Goal: Contribute content: Contribute content

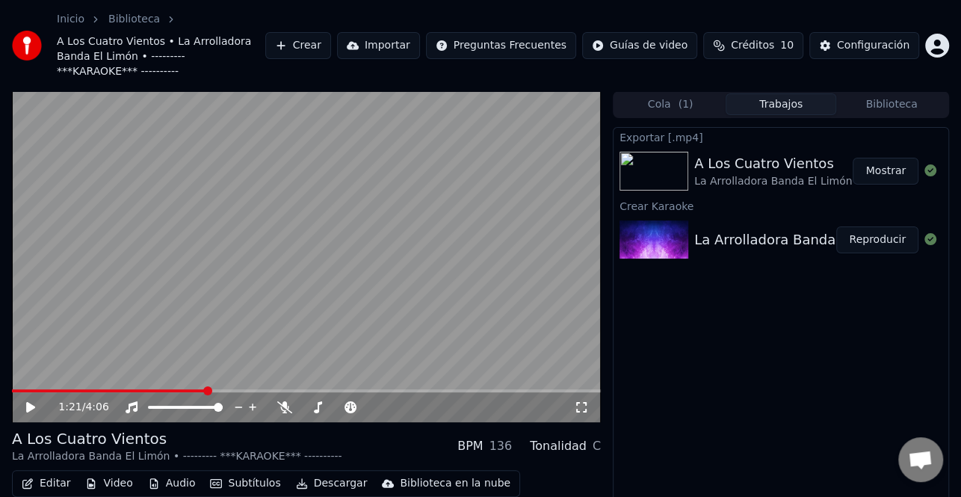
click at [896, 158] on button "Mostrar" at bounding box center [885, 171] width 66 height 27
click at [911, 93] on button "Biblioteca" at bounding box center [891, 104] width 111 height 22
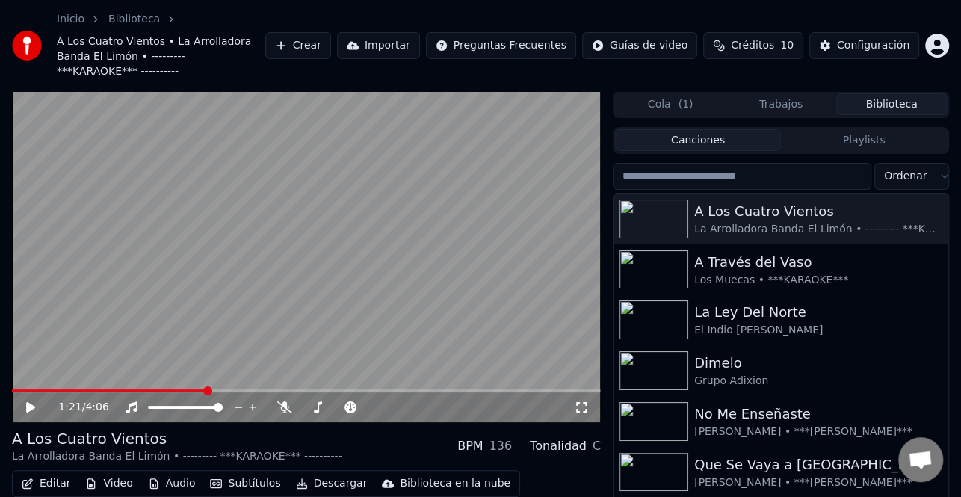
click at [725, 163] on input "search" at bounding box center [742, 176] width 258 height 27
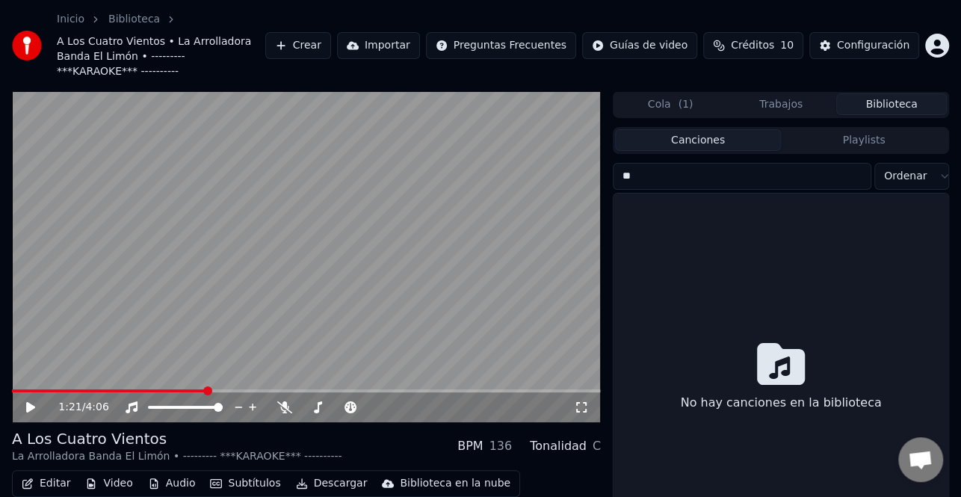
type input "*"
click at [701, 169] on input "**" at bounding box center [742, 176] width 258 height 27
type input "*"
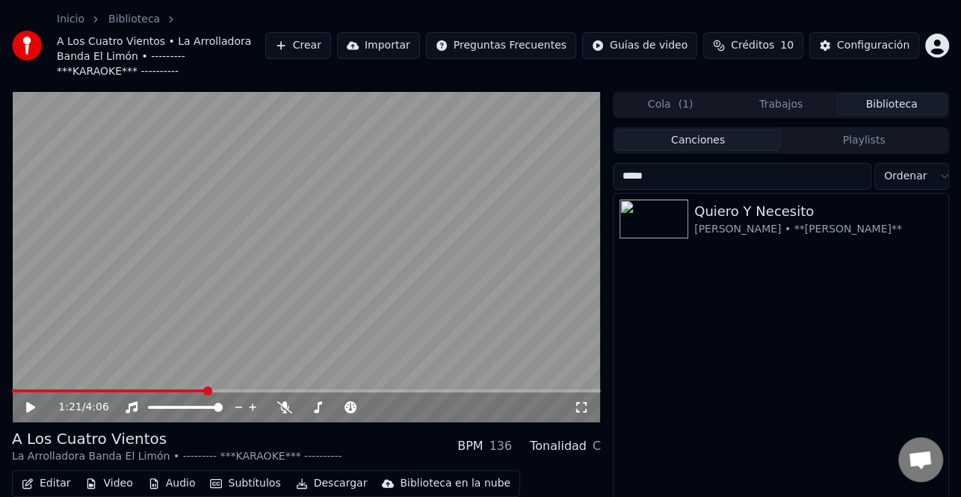
type input "****"
click at [331, 33] on button "Crear" at bounding box center [298, 45] width 66 height 27
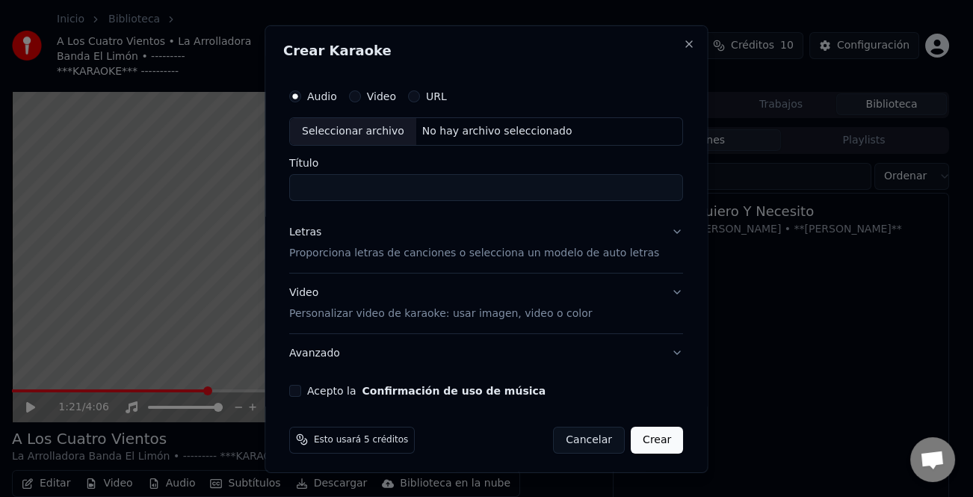
click at [338, 131] on div "Seleccionar archivo" at bounding box center [353, 130] width 126 height 27
type input "**********"
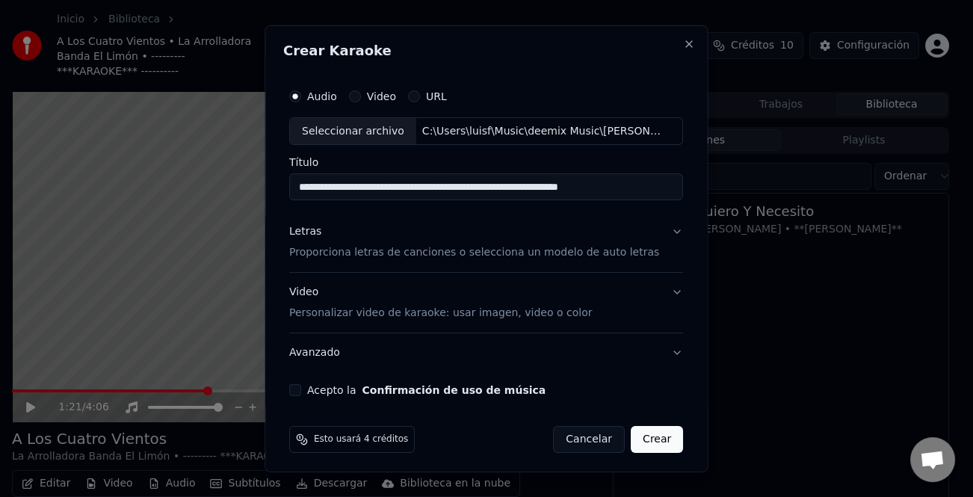
click at [317, 232] on div "Letras" at bounding box center [305, 231] width 32 height 15
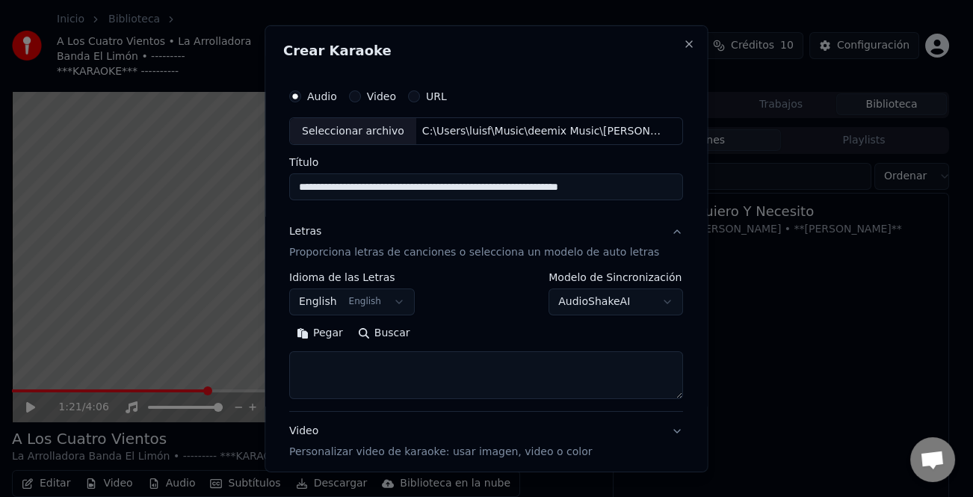
click at [335, 339] on button "Pegar" at bounding box center [319, 333] width 61 height 24
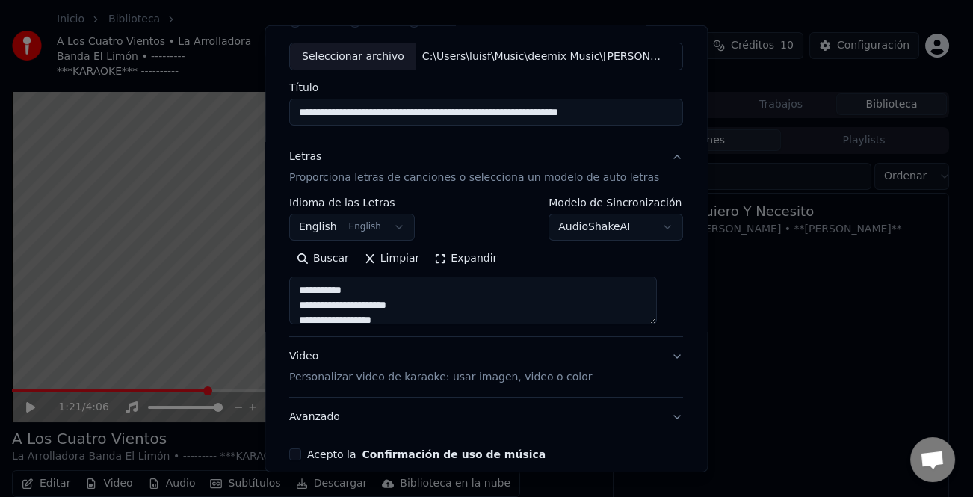
scroll to position [144, 0]
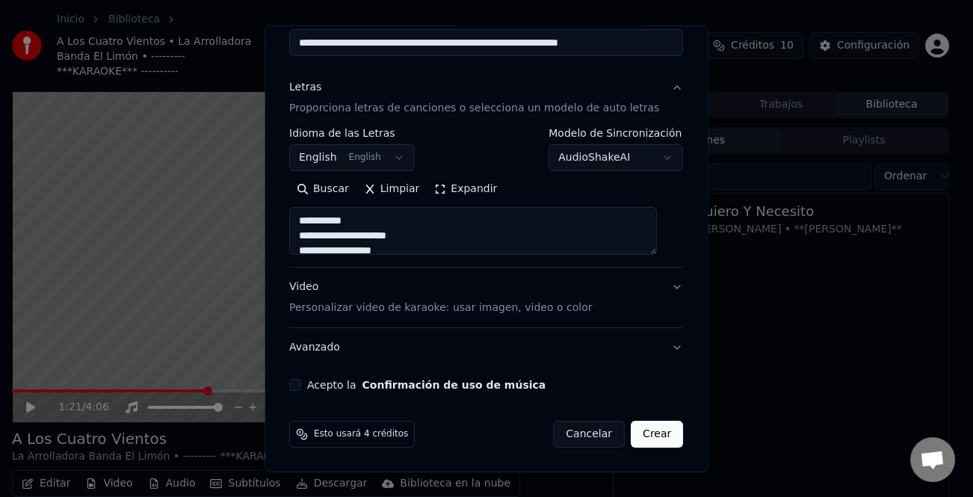
type textarea "**********"
click at [301, 384] on button "Acepto la Confirmación de uso de música" at bounding box center [295, 385] width 12 height 12
click at [650, 440] on button "Crear" at bounding box center [657, 434] width 52 height 27
select select "**"
type textarea "**********"
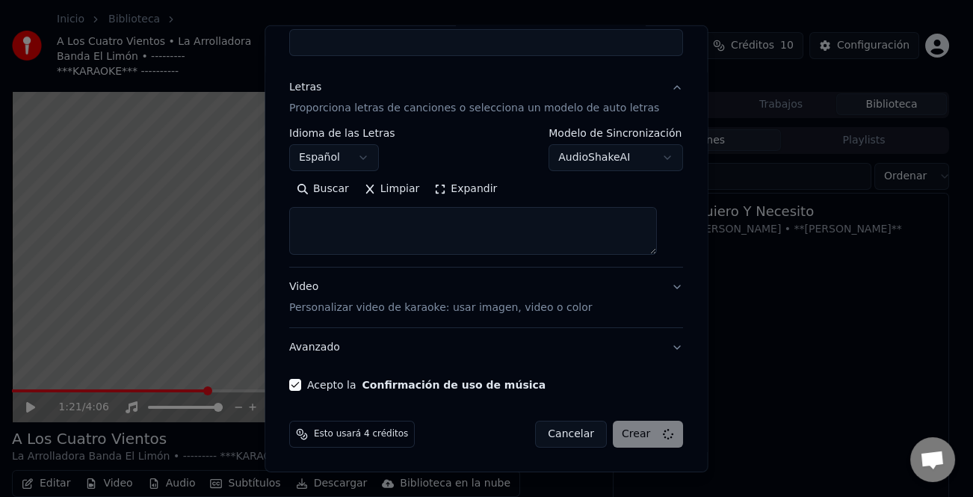
select select
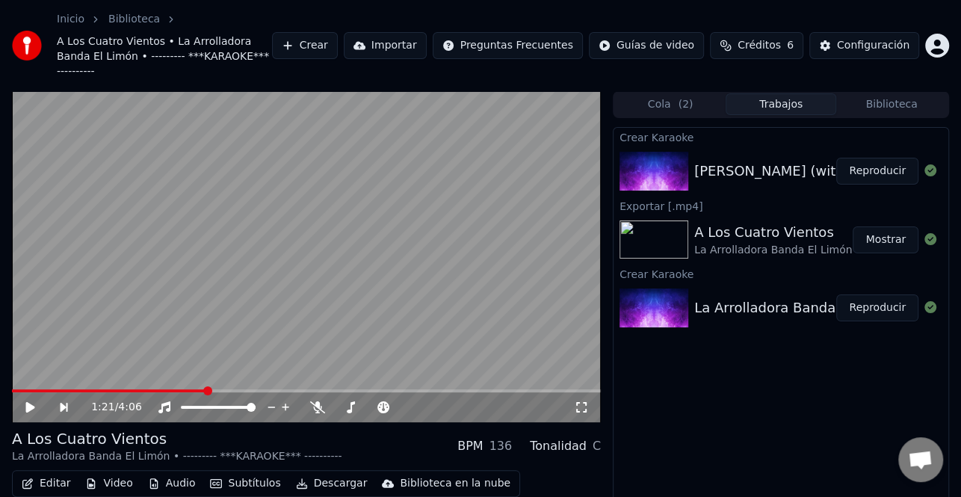
click at [868, 159] on button "Reproducir" at bounding box center [877, 171] width 82 height 27
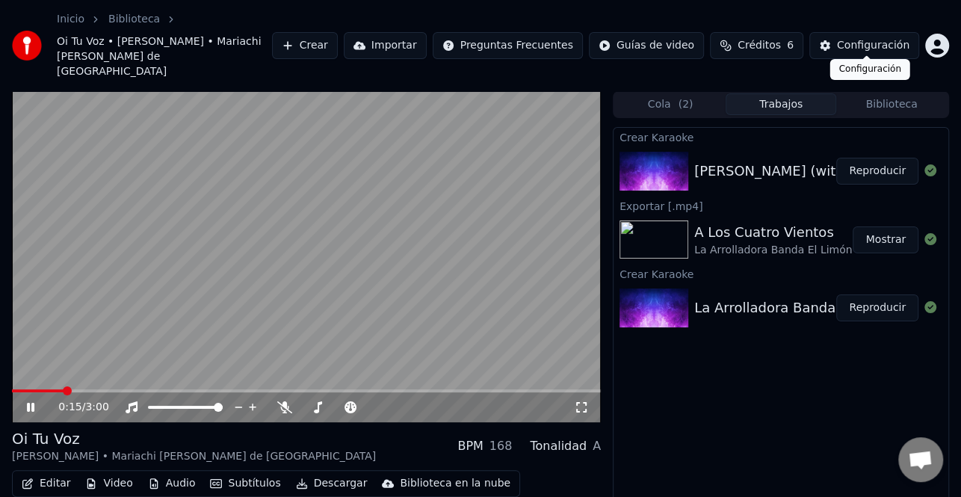
click at [890, 38] on div "Configuración" at bounding box center [873, 45] width 72 height 15
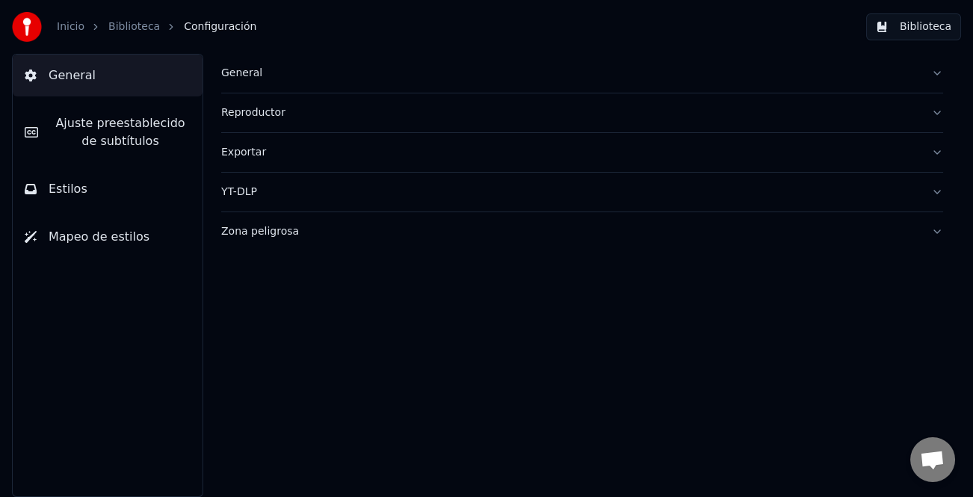
click at [159, 140] on span "Ajuste preestablecido de subtítulos" at bounding box center [120, 132] width 140 height 36
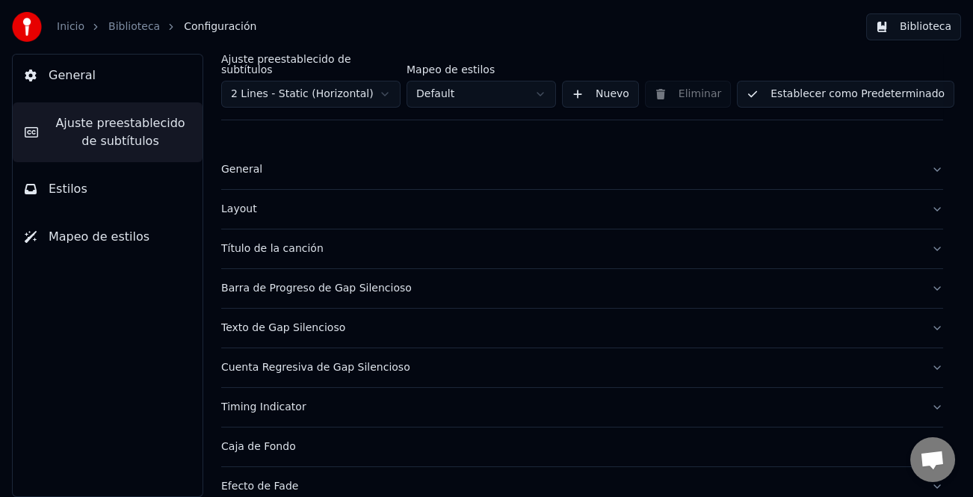
click at [251, 162] on div "General" at bounding box center [570, 169] width 698 height 15
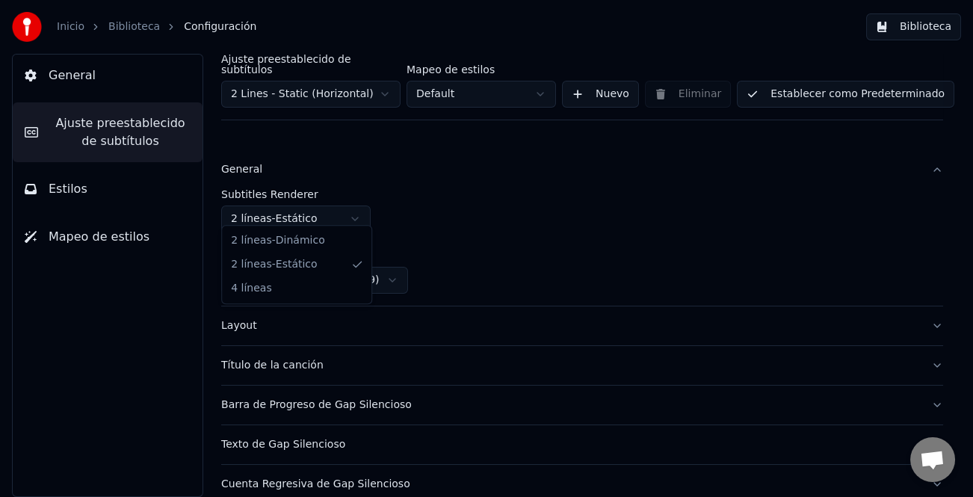
click at [325, 200] on html "Inicio Biblioteca Configuración Biblioteca General Ajuste preestablecido de sub…" at bounding box center [486, 248] width 973 height 497
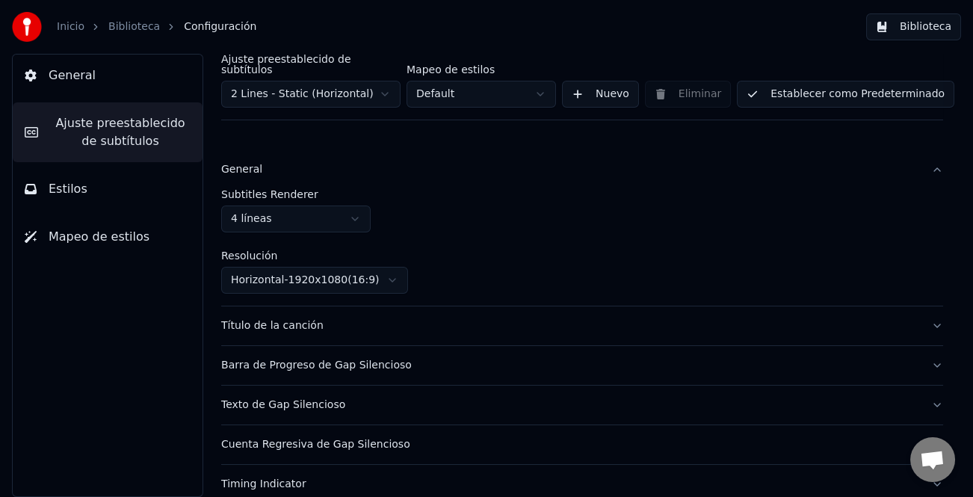
click at [843, 84] on button "Establecer como Predeterminado" at bounding box center [845, 94] width 217 height 27
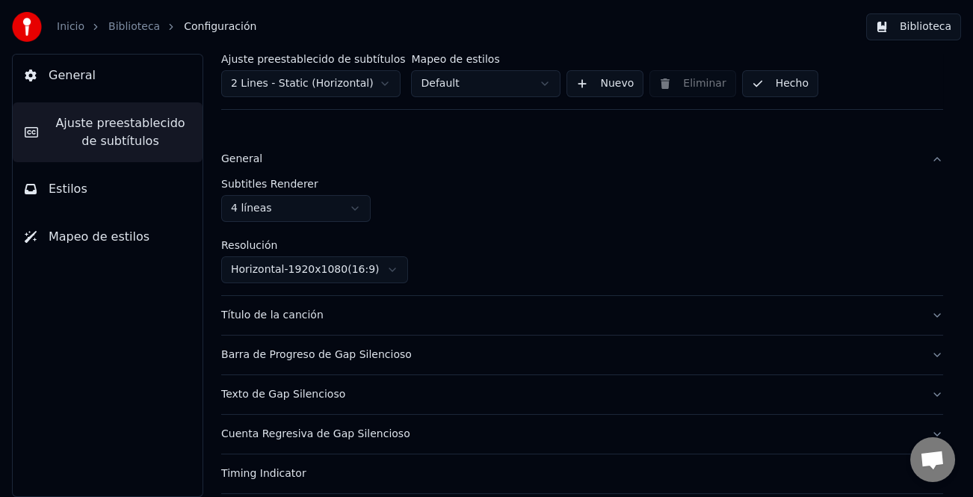
click at [780, 89] on button "Hecho" at bounding box center [780, 83] width 76 height 27
click at [925, 38] on button "Biblioteca" at bounding box center [913, 26] width 95 height 27
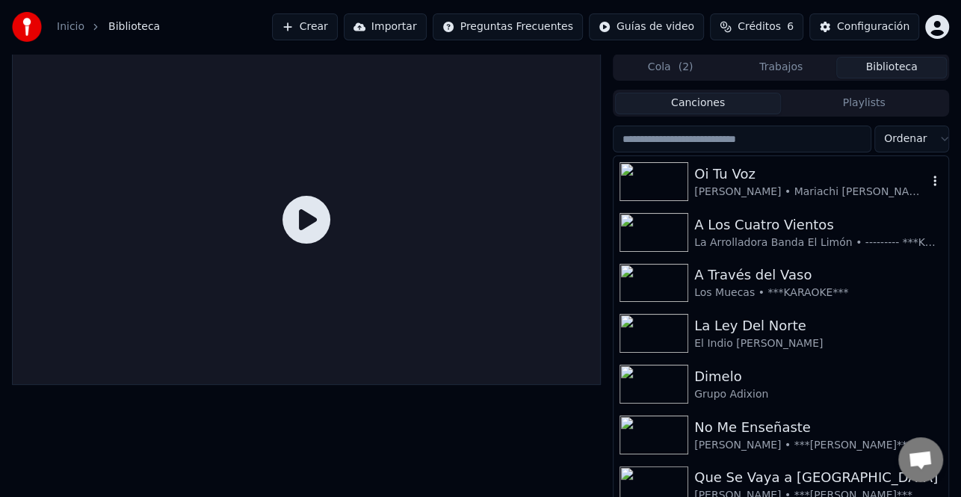
click at [775, 179] on div "Oi Tu Voz" at bounding box center [810, 174] width 233 height 21
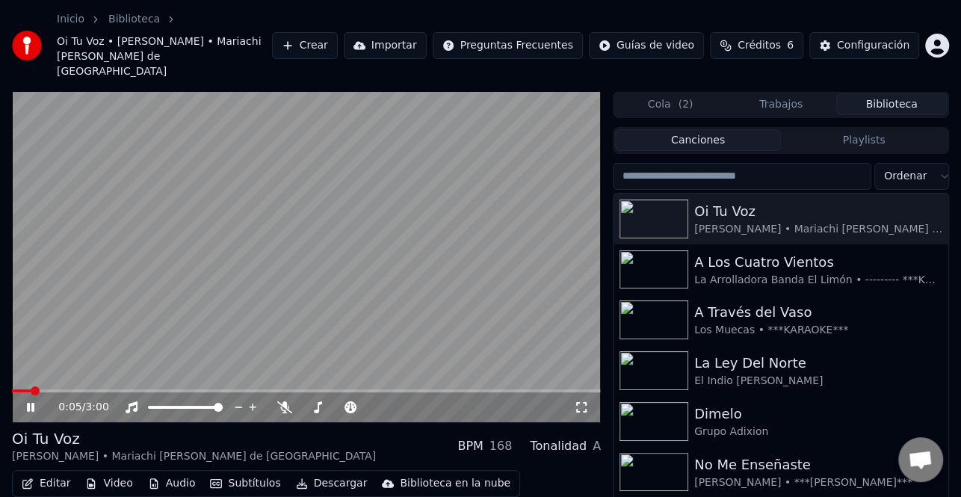
click at [99, 374] on video at bounding box center [306, 256] width 589 height 331
click at [96, 389] on span at bounding box center [306, 390] width 589 height 3
click at [26, 402] on icon at bounding box center [30, 407] width 9 height 10
click at [28, 403] on icon at bounding box center [30, 407] width 7 height 9
click at [34, 473] on button "Editar" at bounding box center [46, 483] width 61 height 21
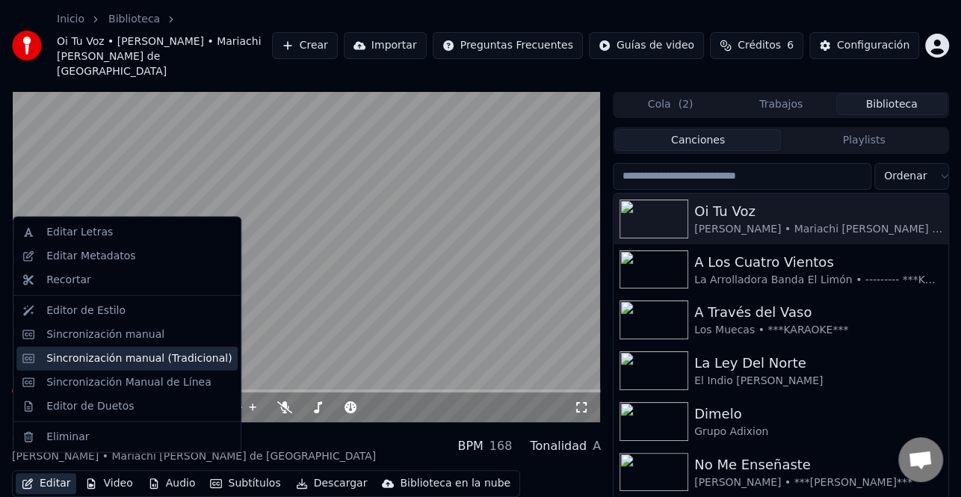
click at [94, 364] on div "Sincronización manual (Tradicional)" at bounding box center [138, 357] width 185 height 15
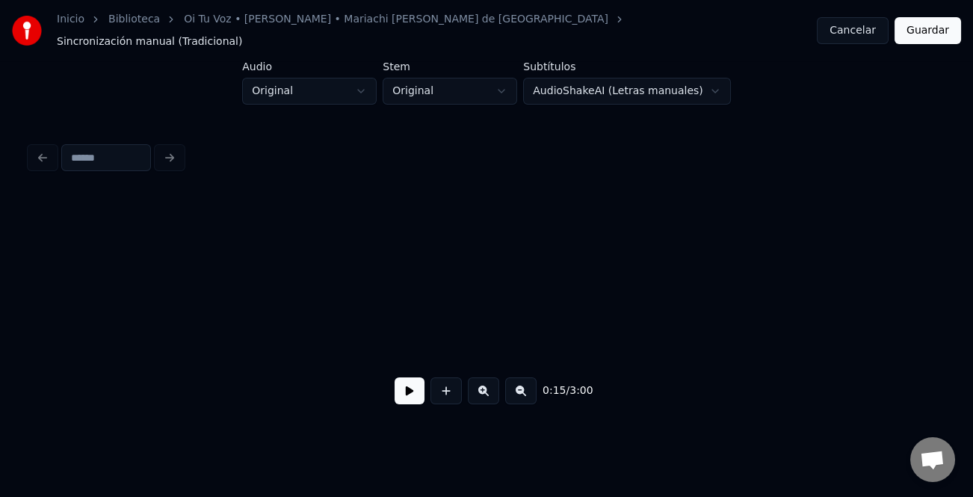
scroll to position [0, 2809]
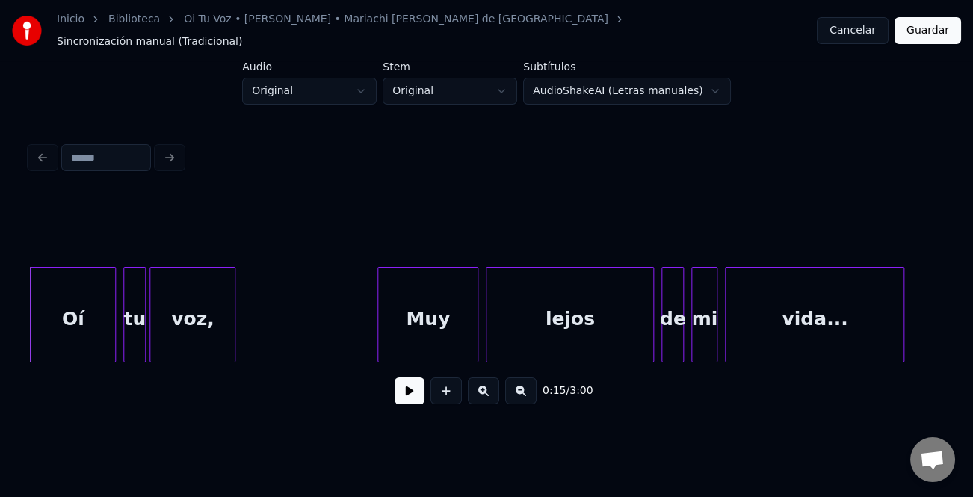
click at [411, 388] on button at bounding box center [409, 390] width 30 height 27
click at [344, 353] on div "Oí tu voz, Muy lejos de mi vida..." at bounding box center [486, 315] width 913 height 96
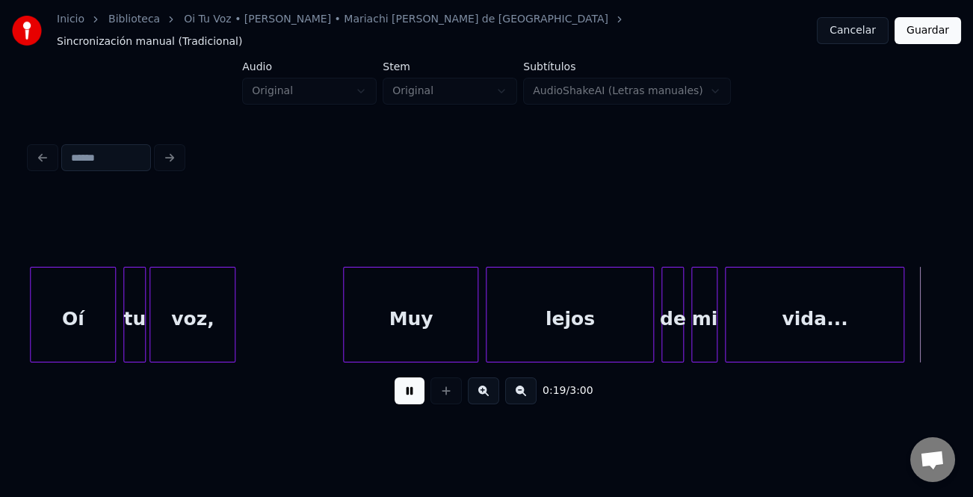
scroll to position [0, 3721]
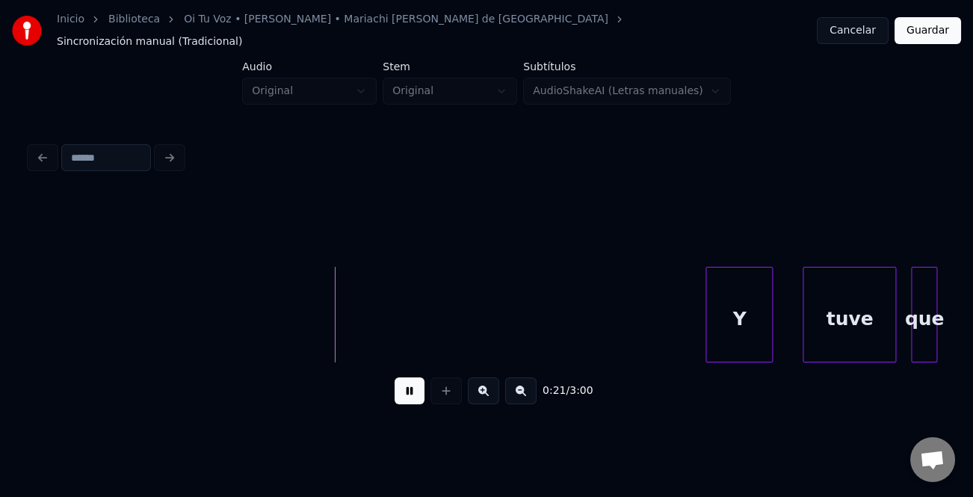
click at [737, 338] on div "Y" at bounding box center [739, 318] width 66 height 102
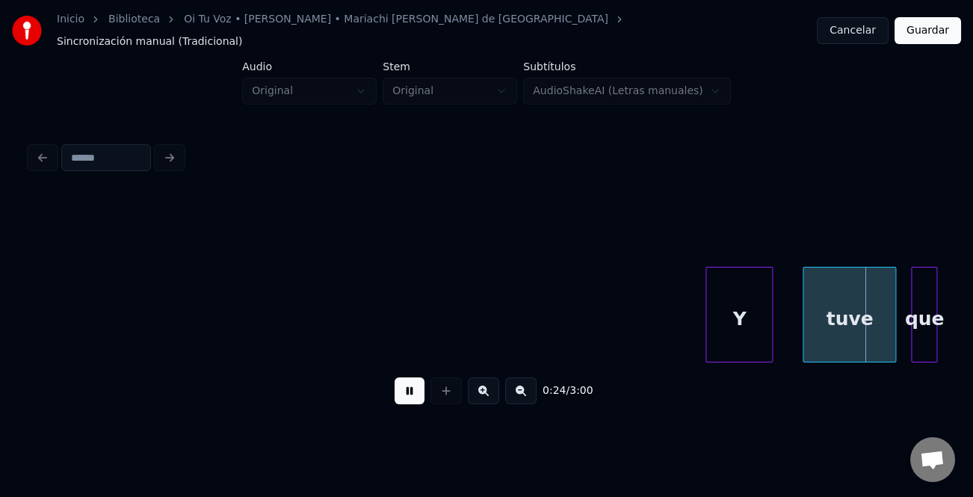
click at [418, 391] on button at bounding box center [409, 390] width 30 height 27
click at [407, 379] on button at bounding box center [409, 390] width 30 height 27
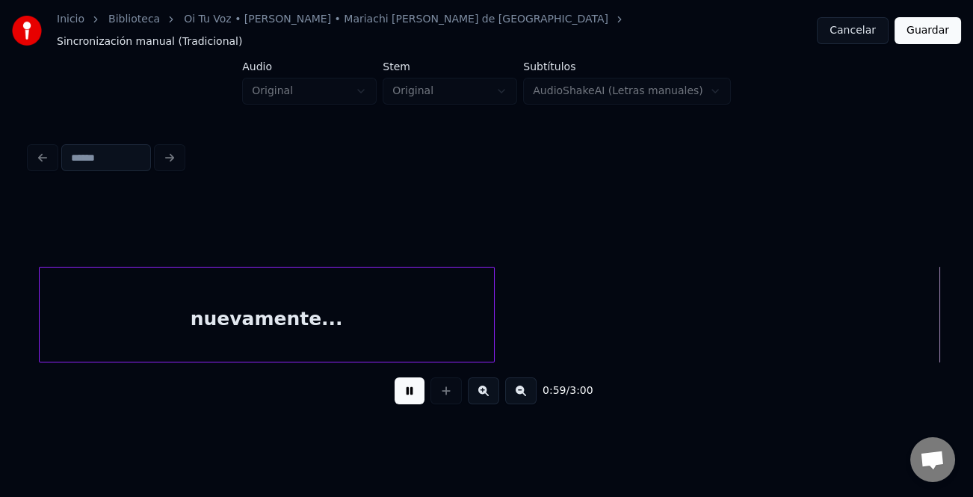
scroll to position [0, 11034]
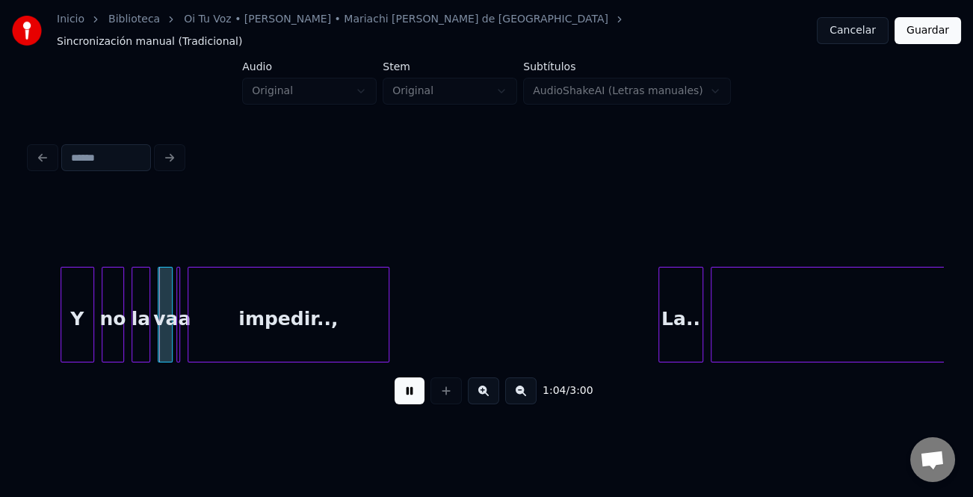
click at [524, 392] on button at bounding box center [520, 390] width 31 height 27
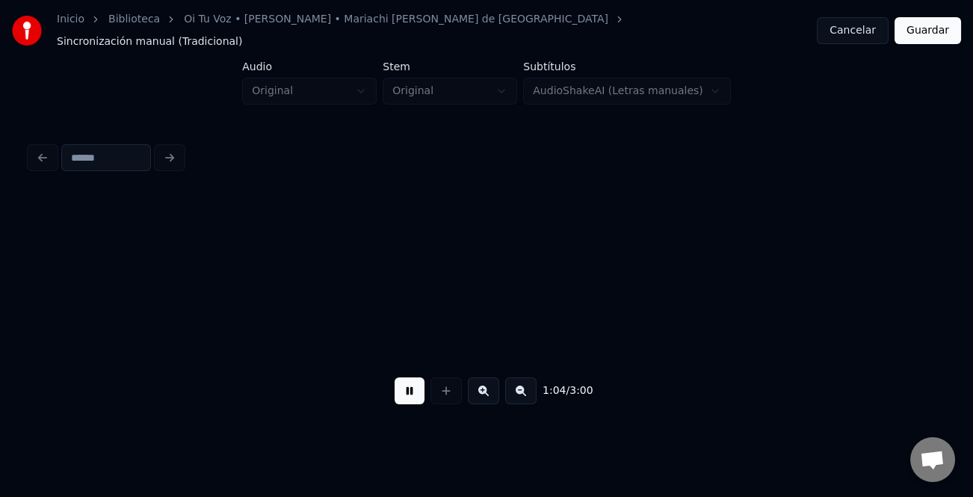
click at [524, 392] on button at bounding box center [520, 390] width 31 height 27
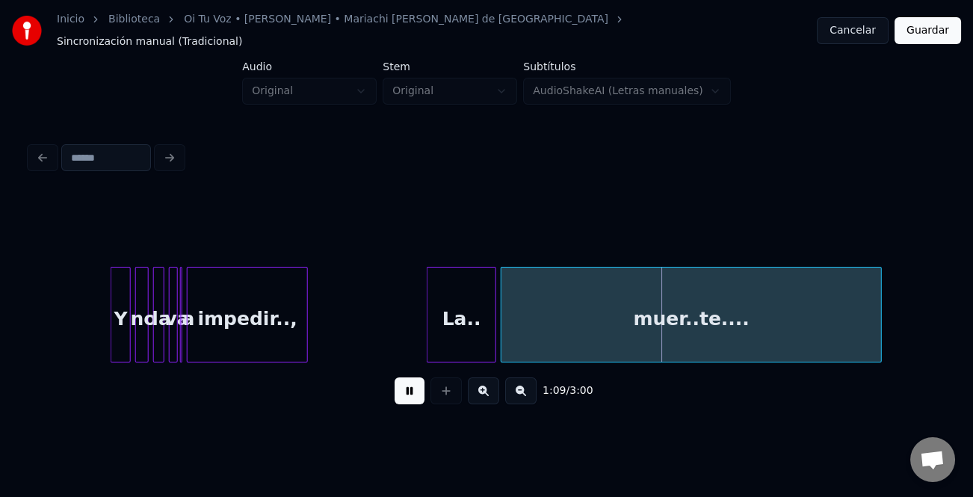
click at [427, 315] on div at bounding box center [429, 314] width 4 height 94
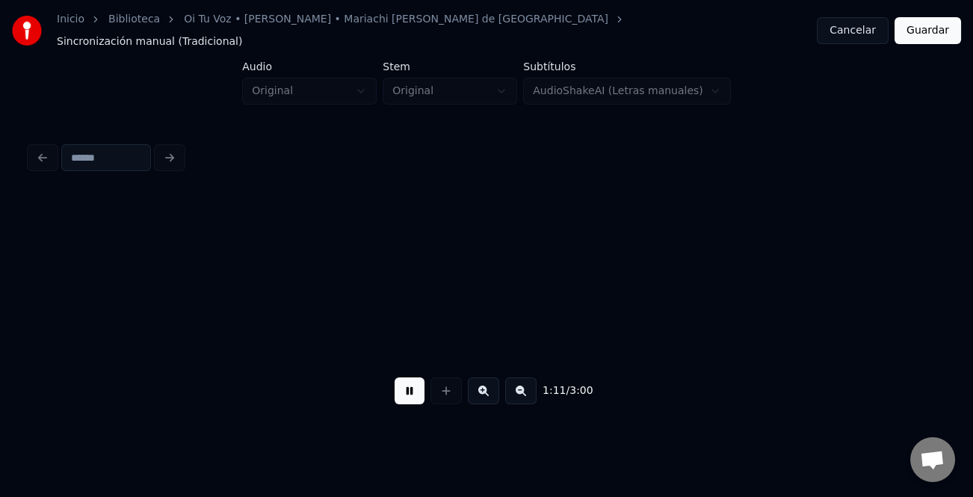
scroll to position [0, 8020]
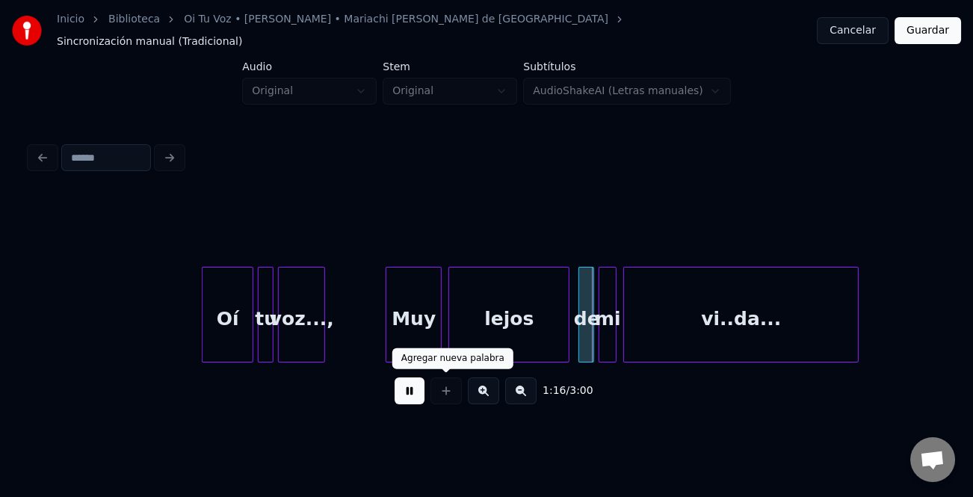
drag, startPoint x: 397, startPoint y: 383, endPoint x: 508, endPoint y: 345, distance: 116.9
click at [401, 383] on button at bounding box center [409, 390] width 30 height 27
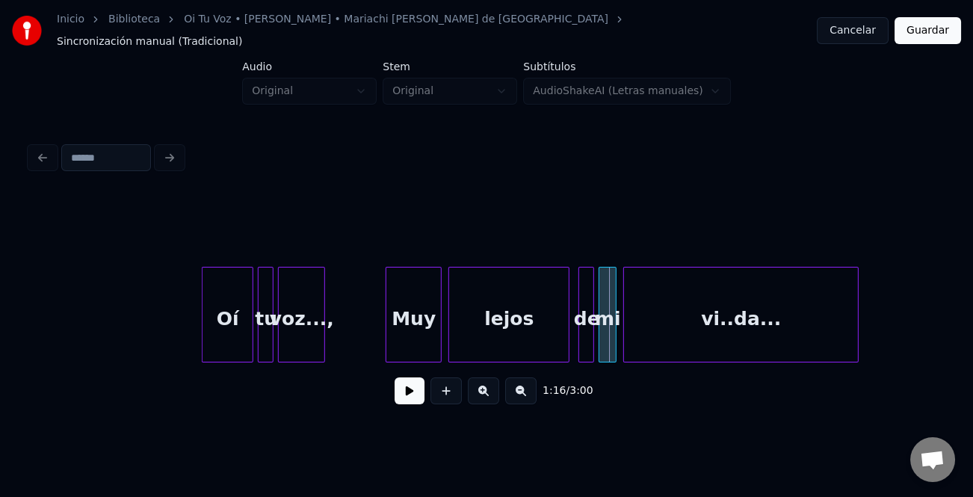
click at [585, 320] on div "de" at bounding box center [586, 318] width 15 height 102
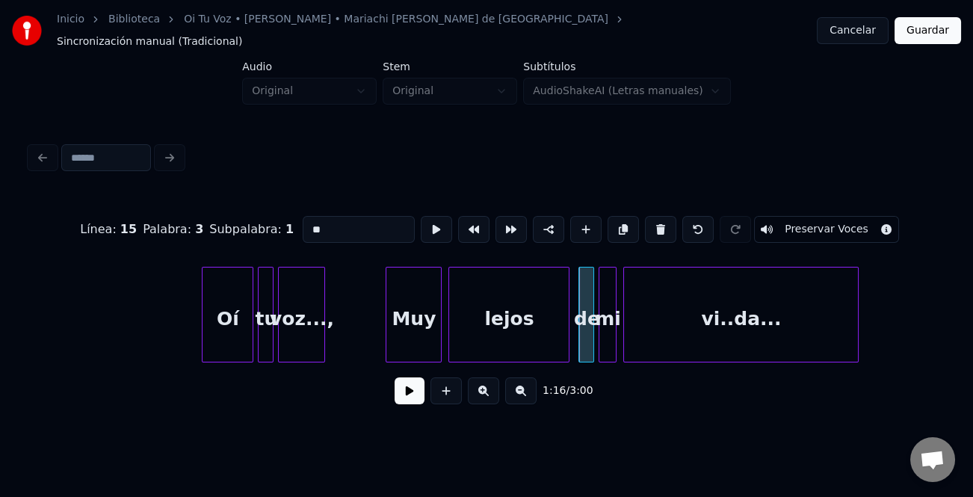
click at [304, 217] on input "**" at bounding box center [359, 229] width 112 height 27
click at [311, 217] on input "**" at bounding box center [359, 229] width 112 height 27
click at [306, 217] on input "**" at bounding box center [359, 229] width 112 height 27
type input "**"
click at [413, 388] on button at bounding box center [409, 390] width 30 height 27
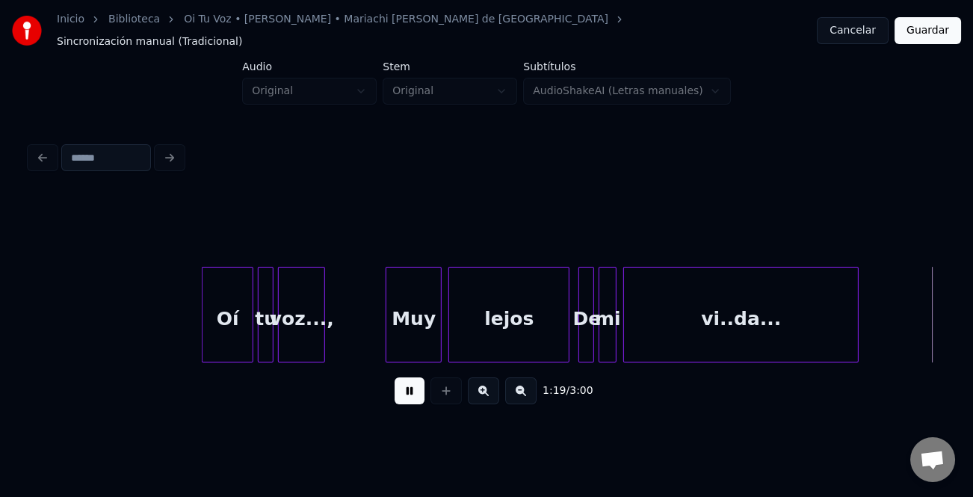
scroll to position [0, 8932]
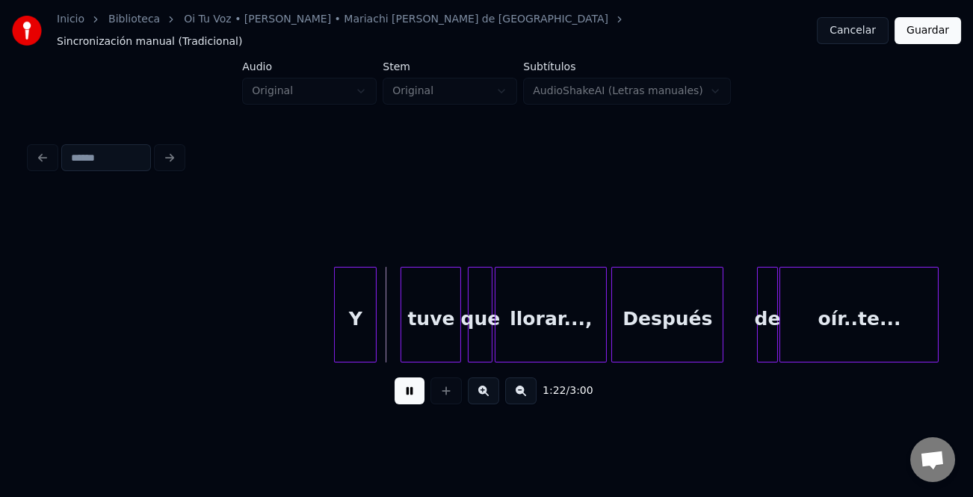
click at [349, 308] on div "Y" at bounding box center [355, 318] width 41 height 102
click at [423, 323] on div "tuve" at bounding box center [426, 318] width 59 height 102
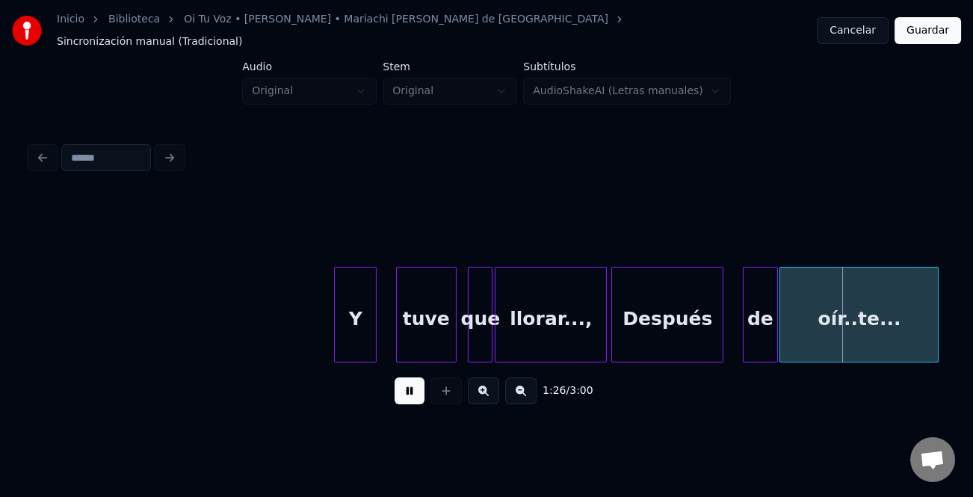
click at [746, 338] on div at bounding box center [745, 314] width 4 height 94
click at [752, 344] on div "de" at bounding box center [756, 318] width 33 height 102
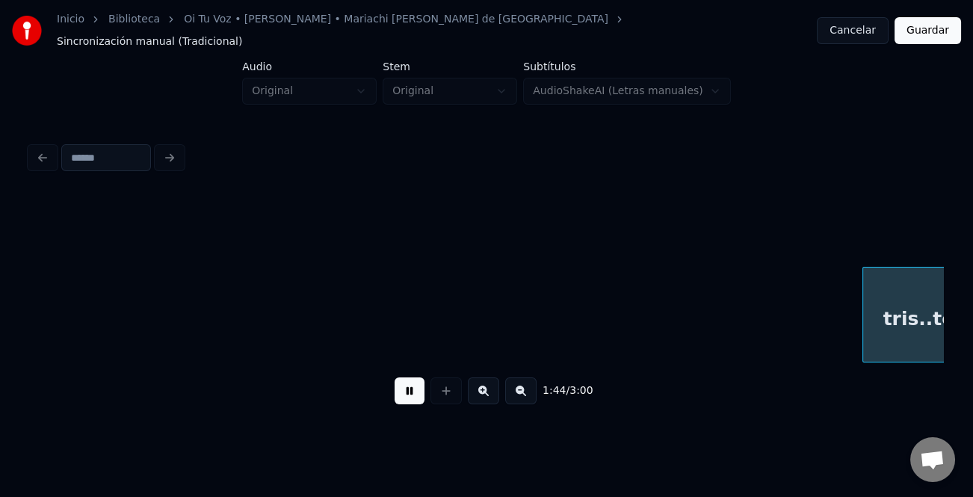
scroll to position [0, 11671]
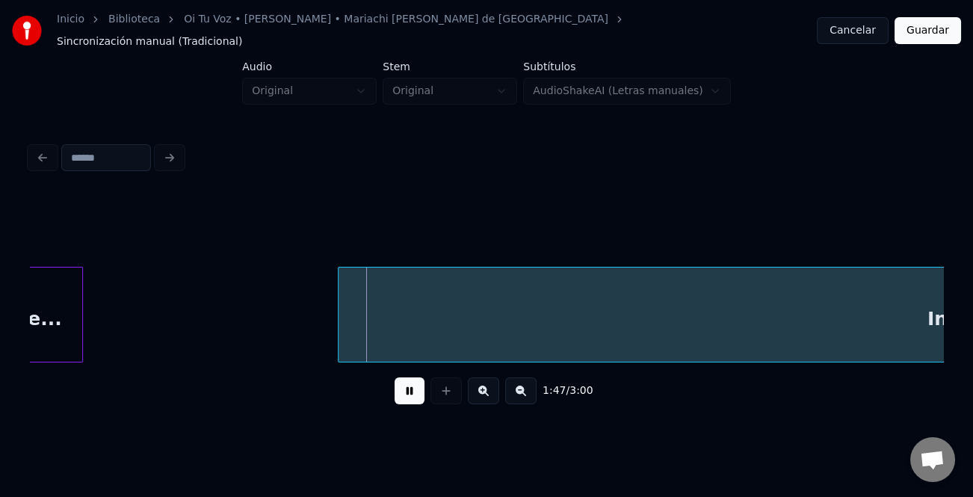
click at [340, 306] on div at bounding box center [340, 314] width 4 height 94
drag, startPoint x: 409, startPoint y: 388, endPoint x: 538, endPoint y: 367, distance: 130.3
click at [413, 388] on button at bounding box center [409, 390] width 30 height 27
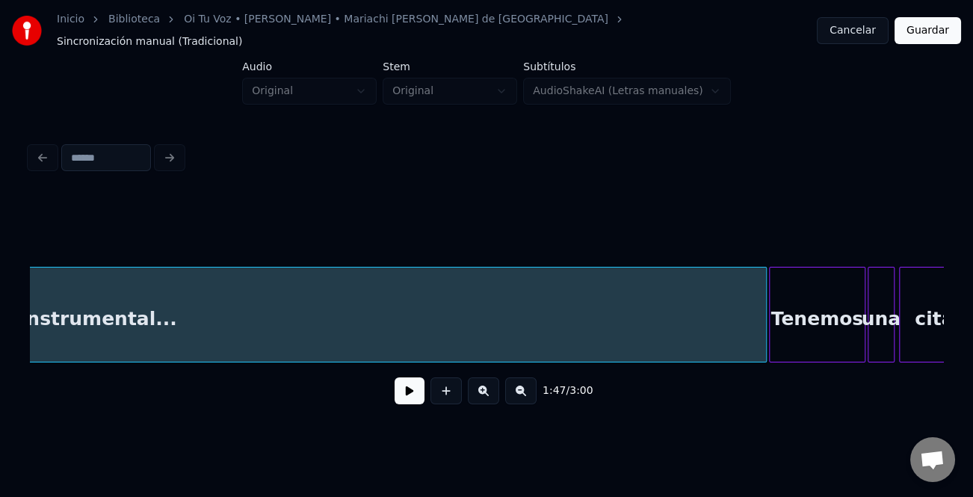
scroll to position [0, 12774]
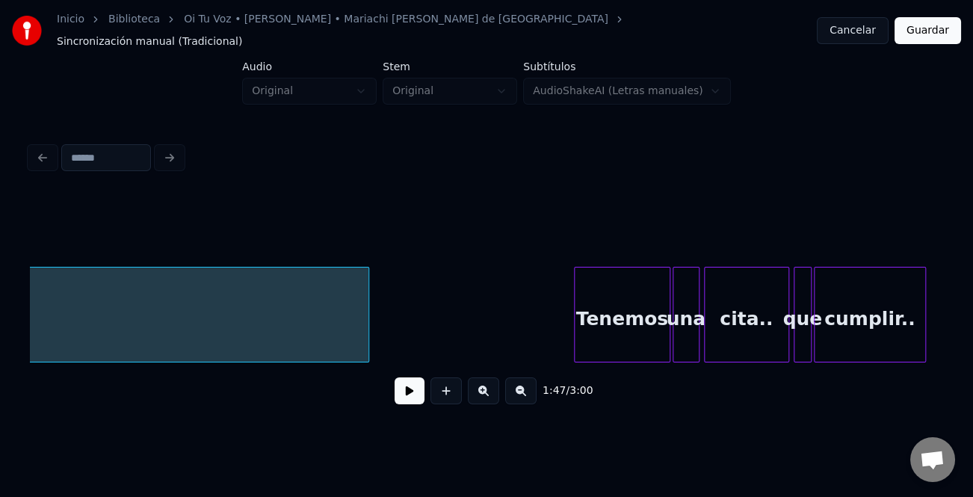
click at [365, 334] on div at bounding box center [366, 314] width 4 height 94
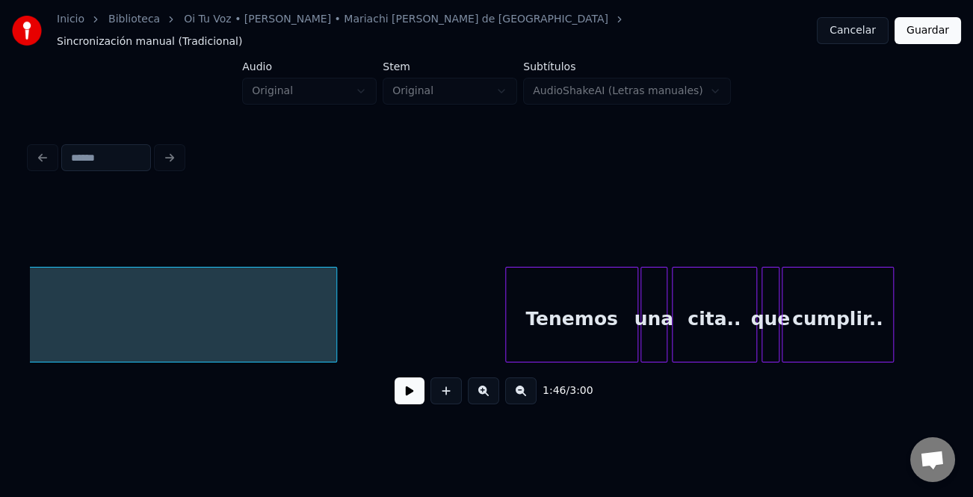
click at [506, 338] on div at bounding box center [508, 314] width 4 height 94
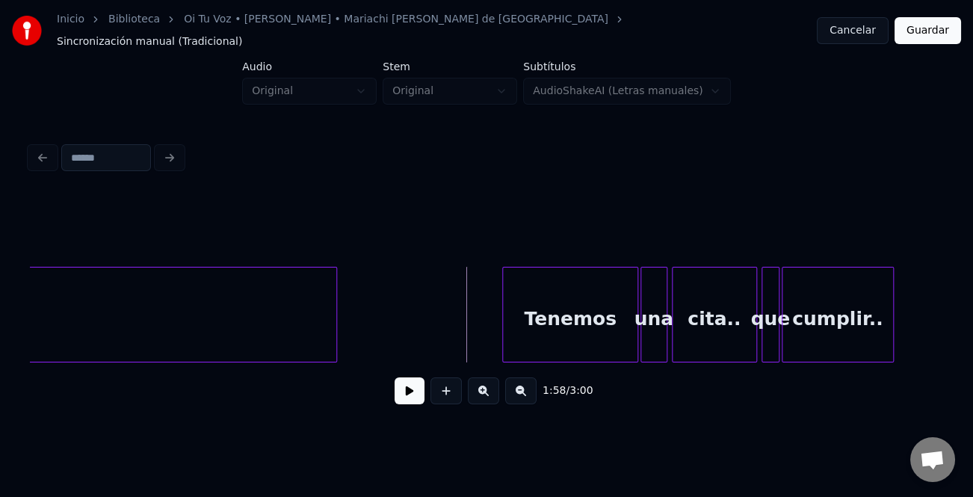
click at [395, 384] on button at bounding box center [409, 390] width 30 height 27
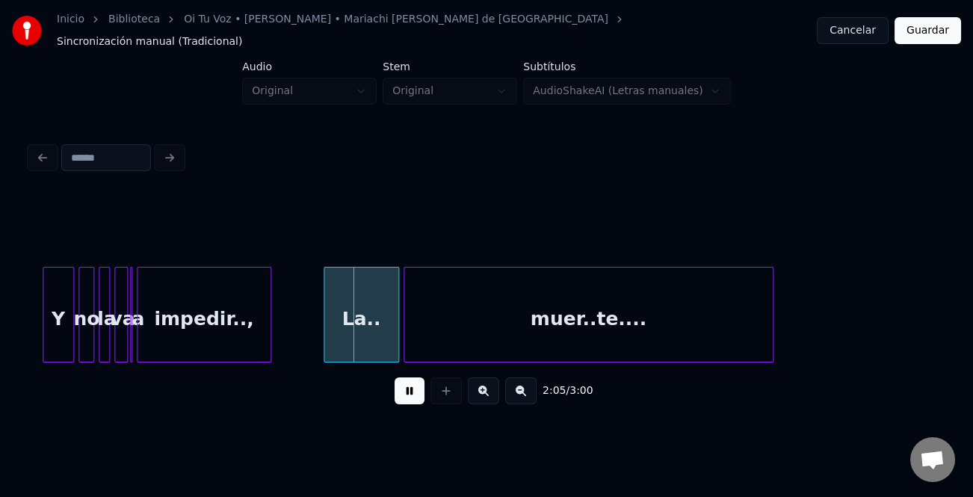
click at [324, 335] on div at bounding box center [326, 314] width 4 height 94
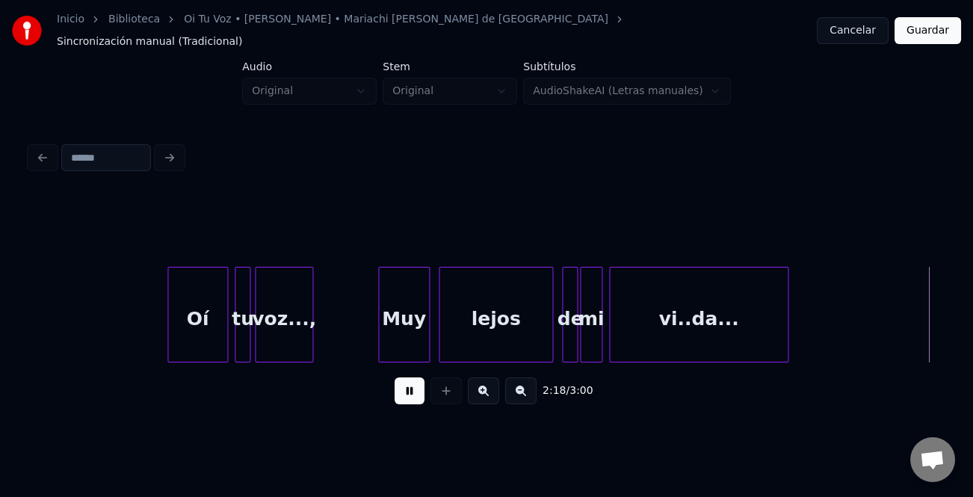
scroll to position [0, 15547]
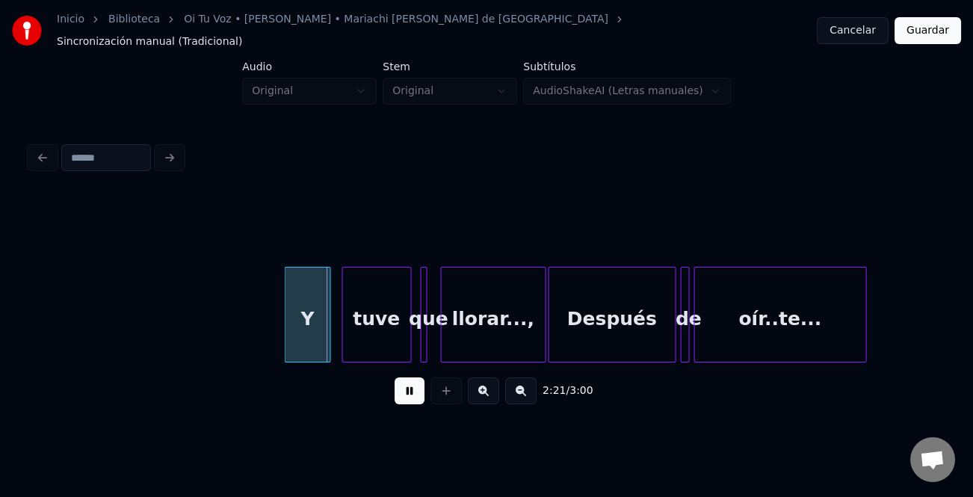
click at [289, 330] on div at bounding box center [287, 314] width 4 height 94
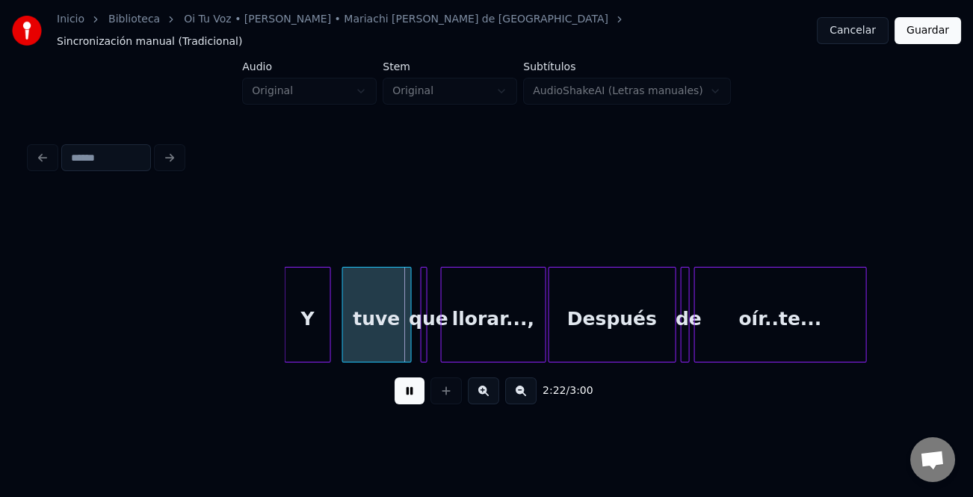
click at [949, 315] on div "Inicio Biblioteca Oi Tu Voz • [PERSON_NAME] • Mariachi [PERSON_NAME] de Tecalit…" at bounding box center [486, 213] width 973 height 427
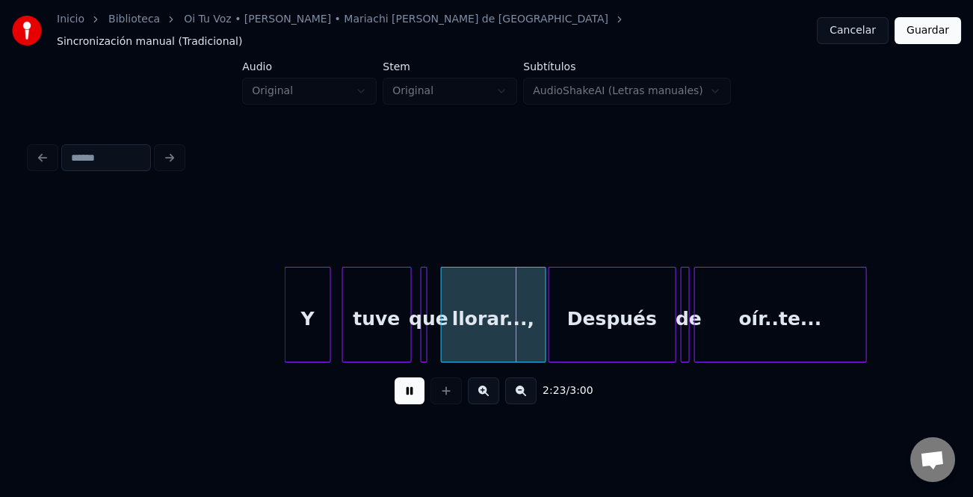
scroll to position [0, 16460]
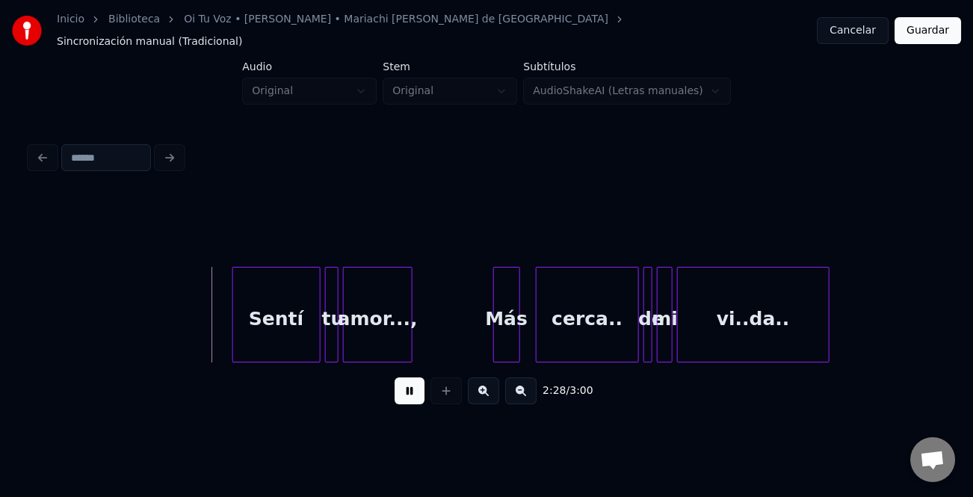
click at [233, 332] on div at bounding box center [235, 314] width 4 height 94
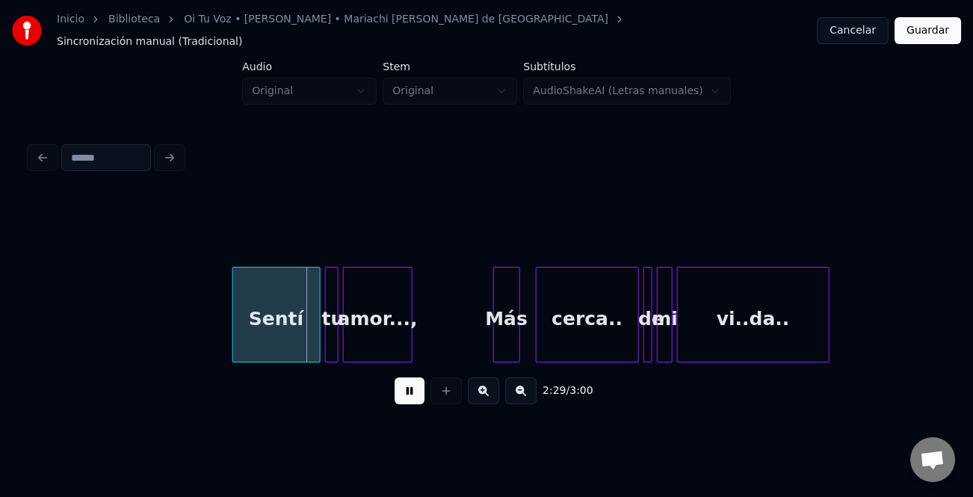
click at [497, 319] on div at bounding box center [496, 314] width 4 height 94
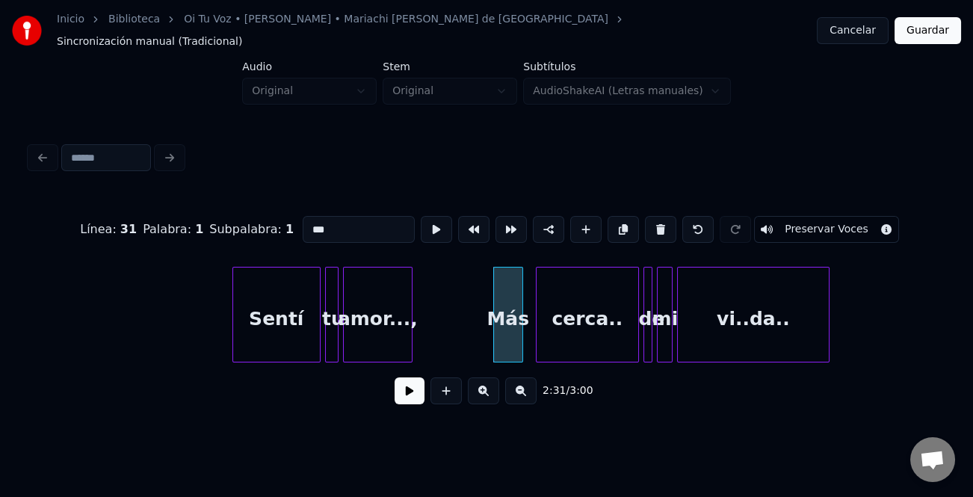
click at [522, 324] on div at bounding box center [520, 314] width 4 height 94
click at [415, 385] on button at bounding box center [409, 390] width 30 height 27
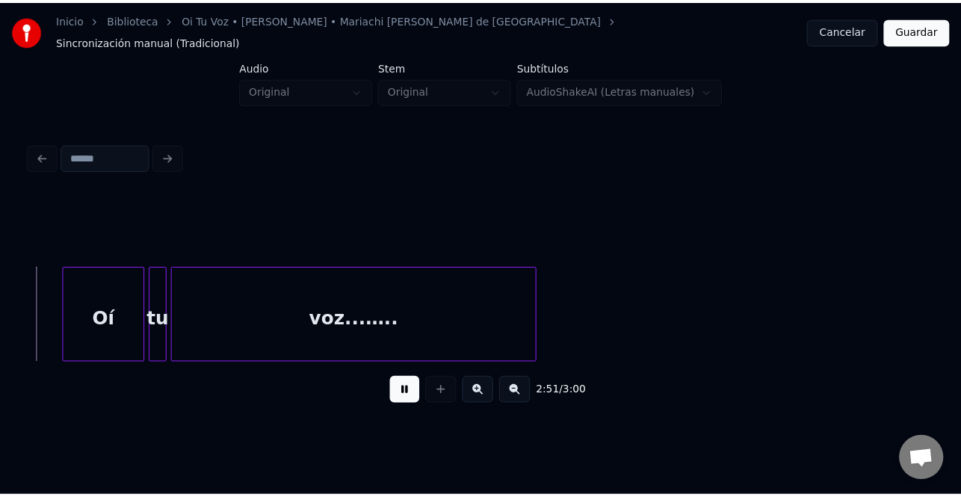
scroll to position [0, 18898]
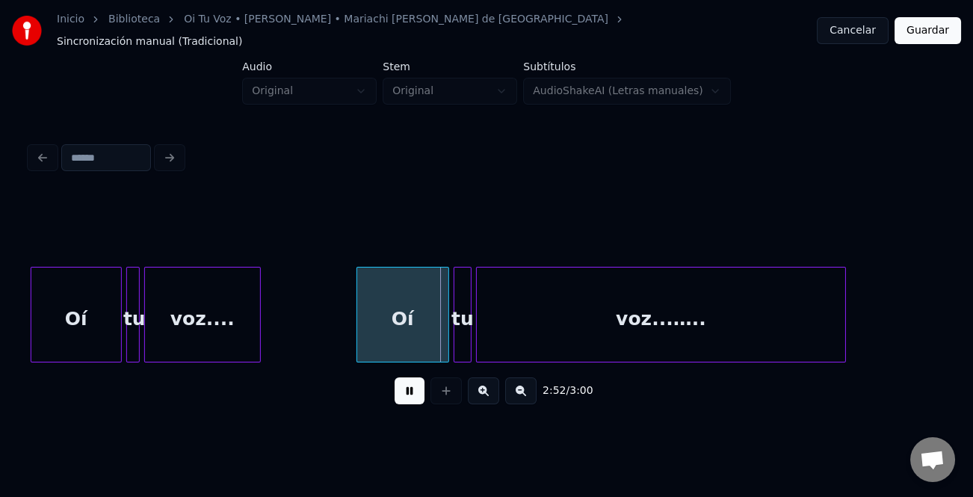
click at [358, 319] on div at bounding box center [359, 314] width 4 height 94
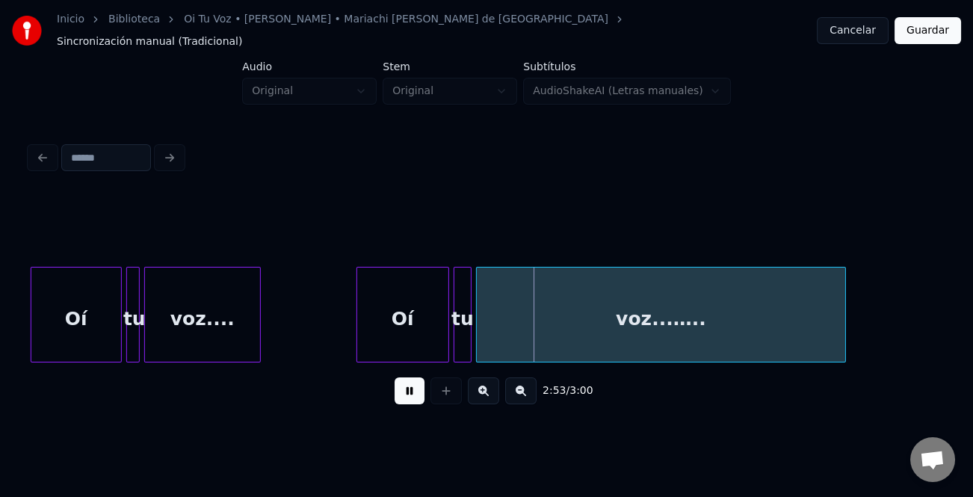
click at [925, 25] on button "Guardar" at bounding box center [927, 30] width 66 height 27
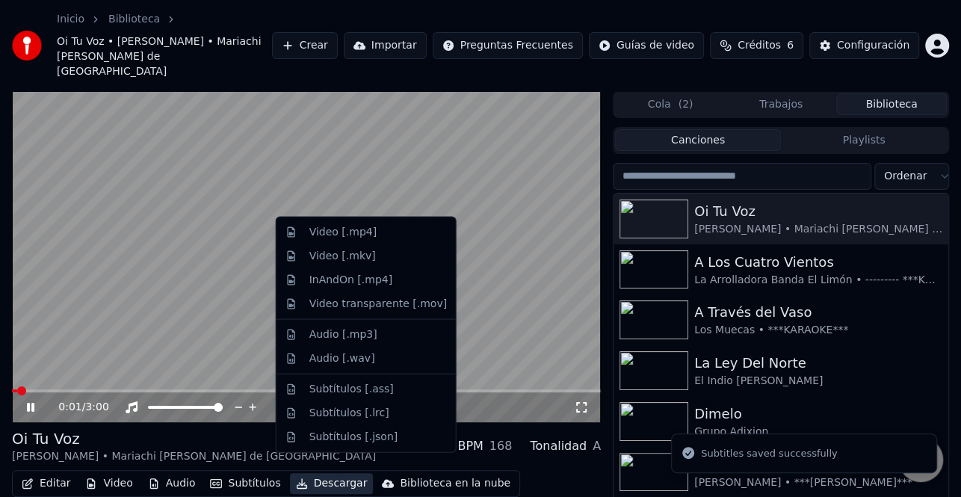
click at [329, 473] on button "Descargar" at bounding box center [332, 483] width 84 height 21
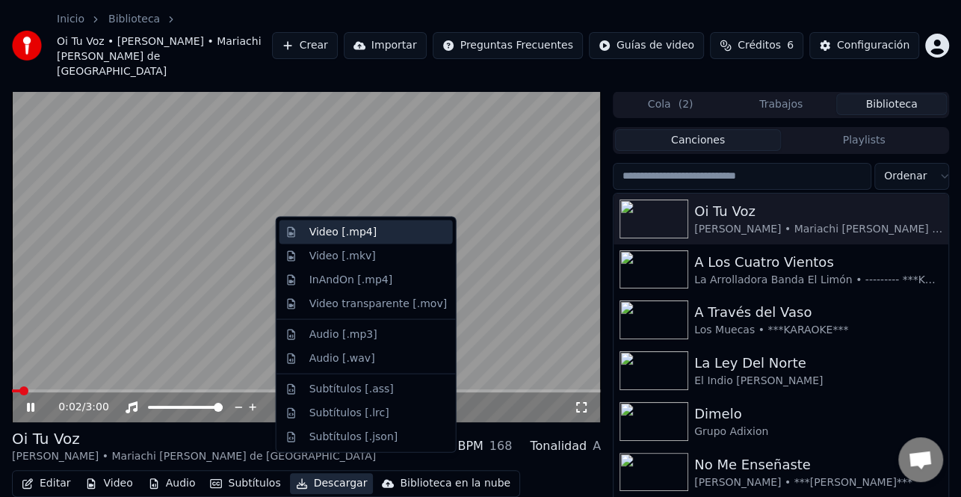
click at [375, 238] on div "Video [.mp4]" at bounding box center [377, 232] width 137 height 15
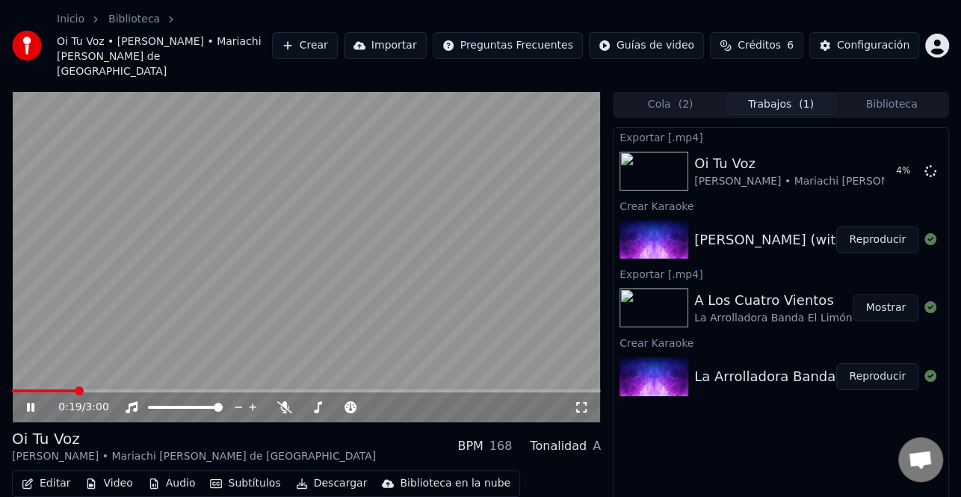
click at [32, 403] on icon at bounding box center [30, 407] width 7 height 9
click at [873, 158] on button "Mostrar" at bounding box center [885, 171] width 66 height 27
